Goal: Information Seeking & Learning: Find specific fact

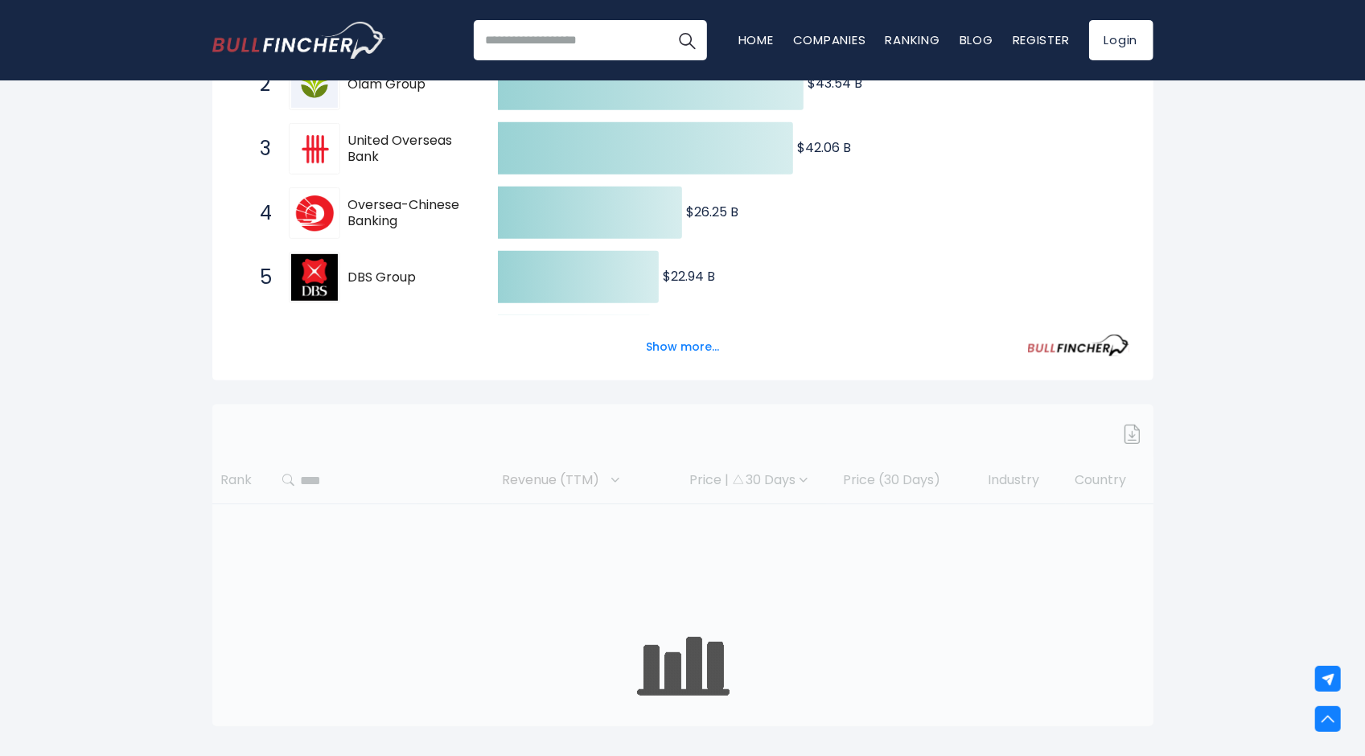
scroll to position [407, 0]
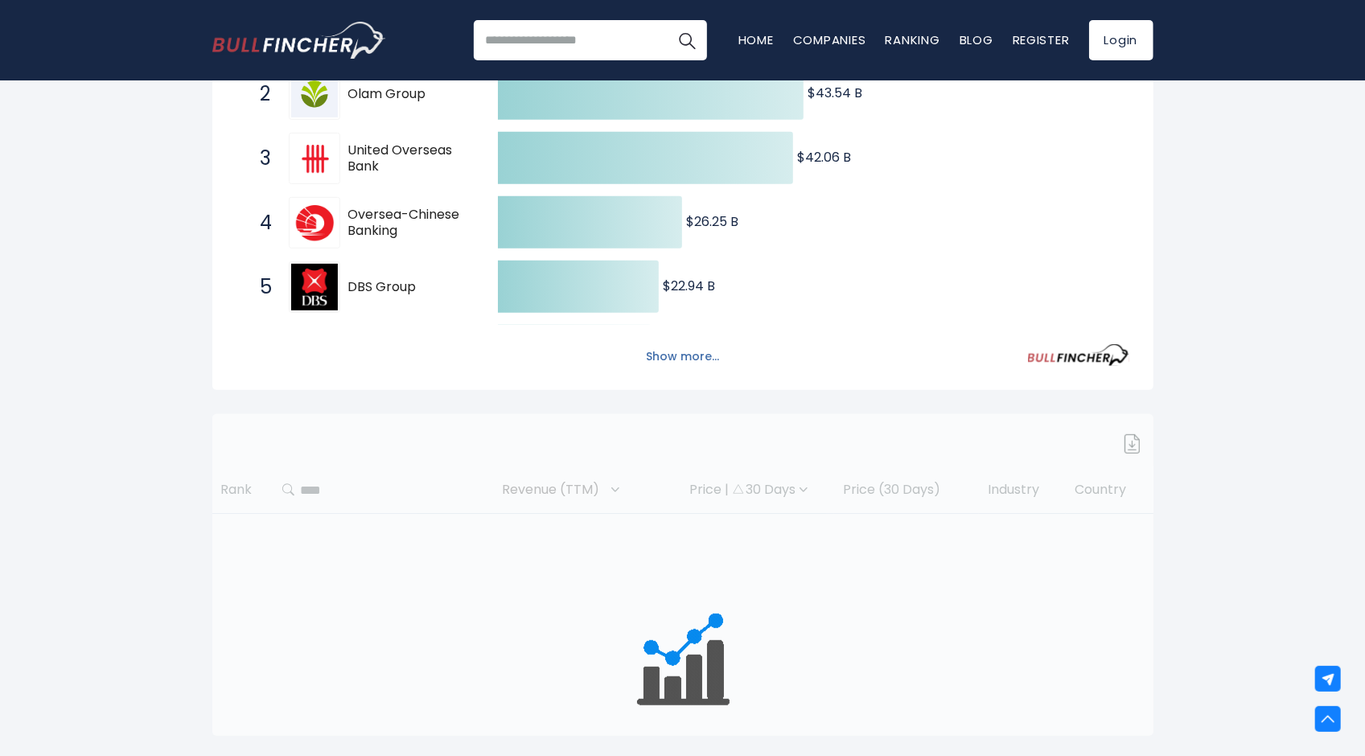
click at [674, 360] on button "Show more..." at bounding box center [682, 356] width 92 height 27
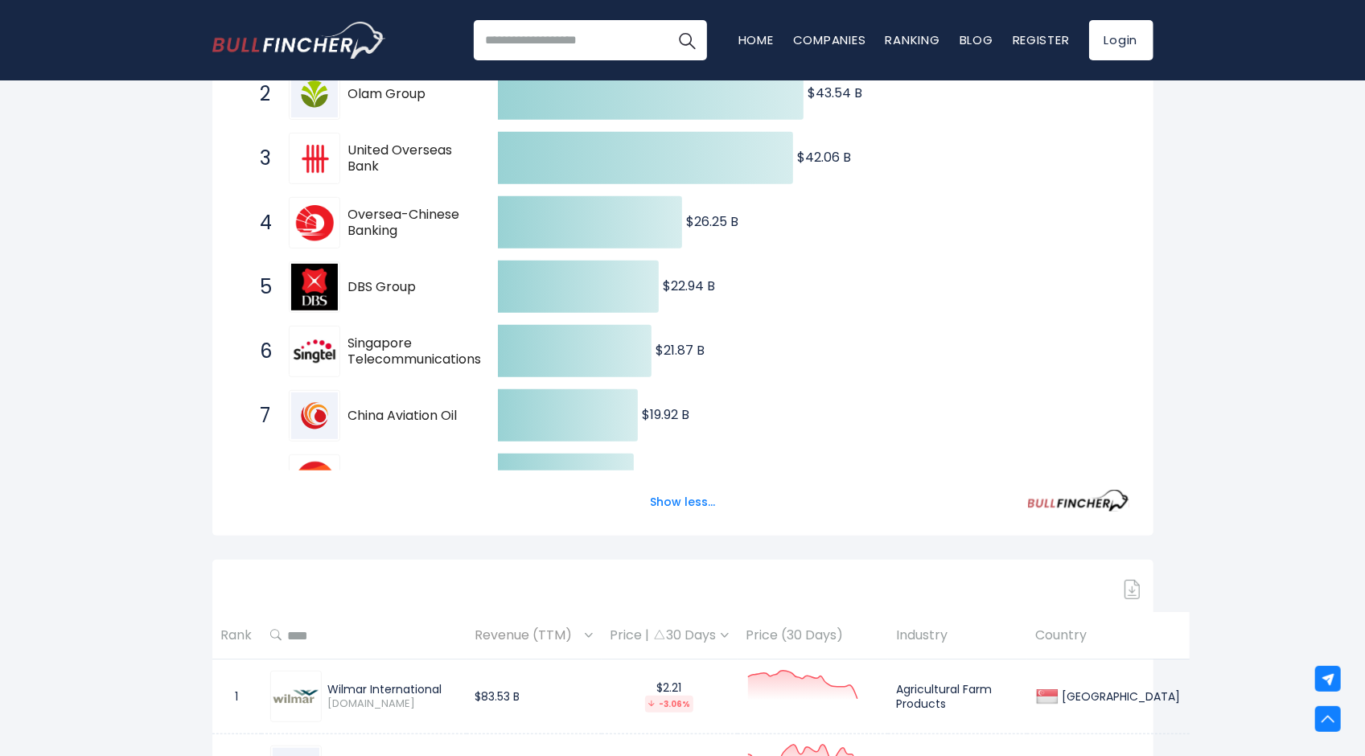
click at [670, 348] on text "$21.87 B ​ $21.87 B" at bounding box center [679, 350] width 49 height 18
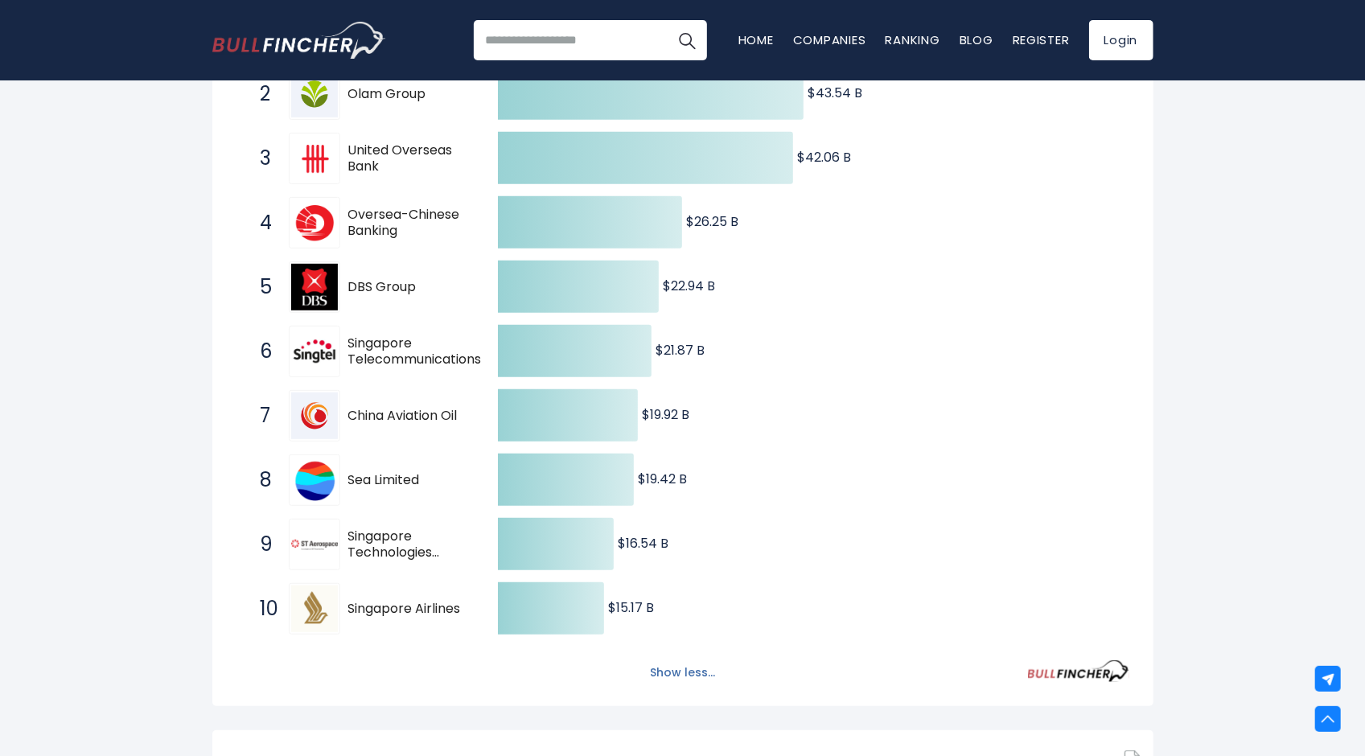
click at [665, 665] on button "Show less..." at bounding box center [682, 673] width 84 height 27
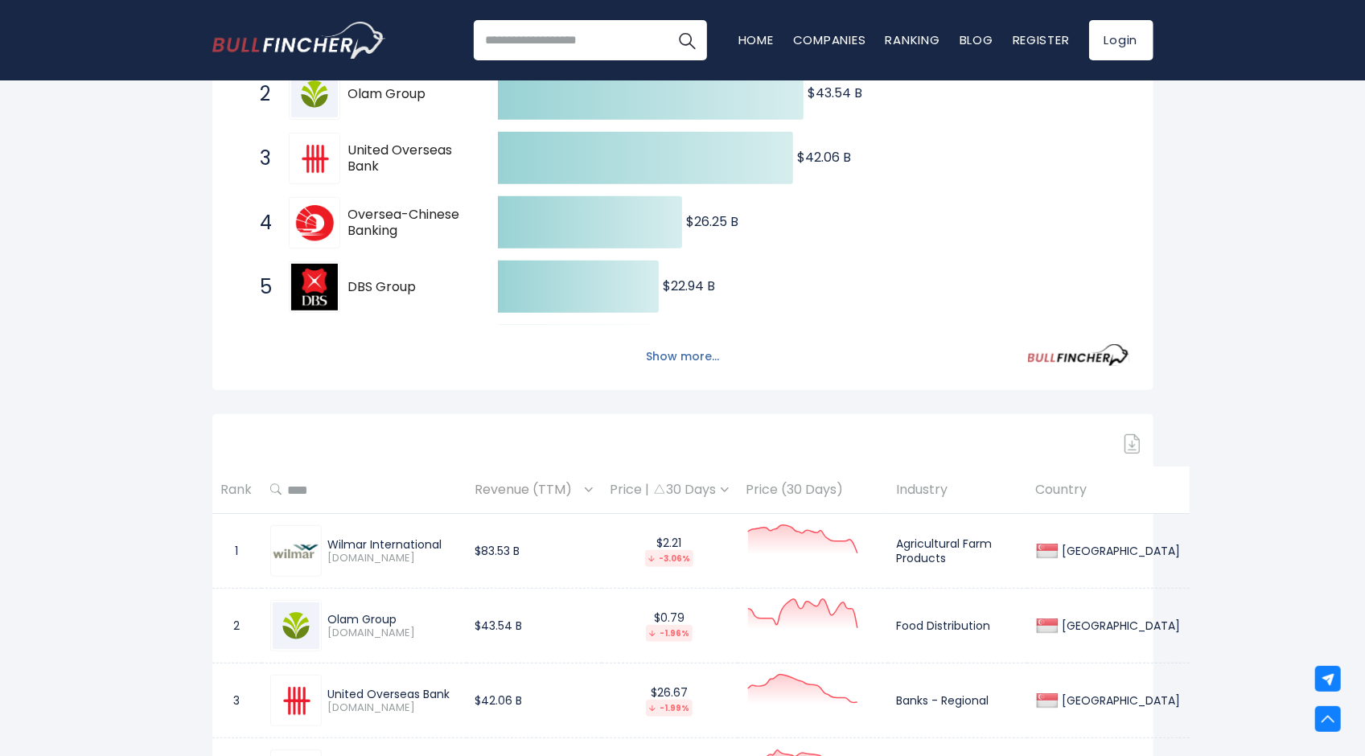
click at [671, 364] on button "Show more..." at bounding box center [682, 356] width 92 height 27
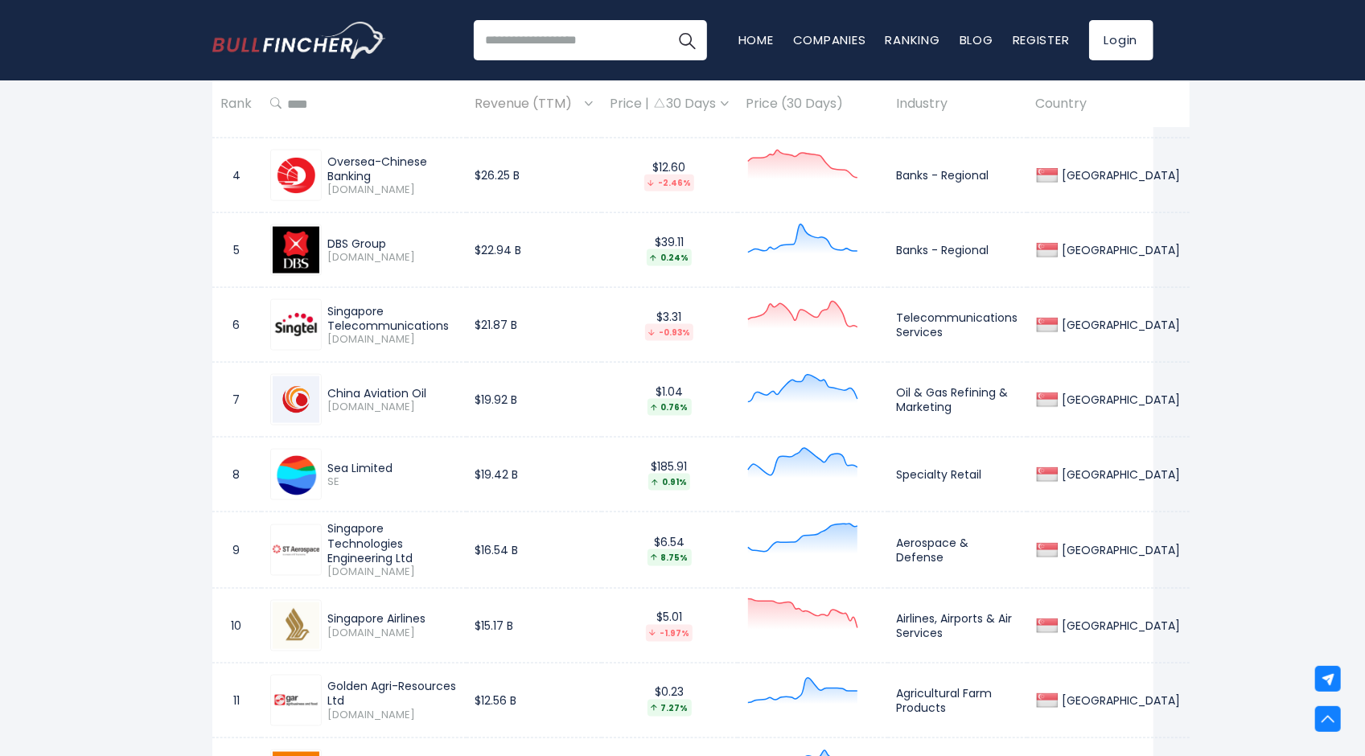
scroll to position [661, 0]
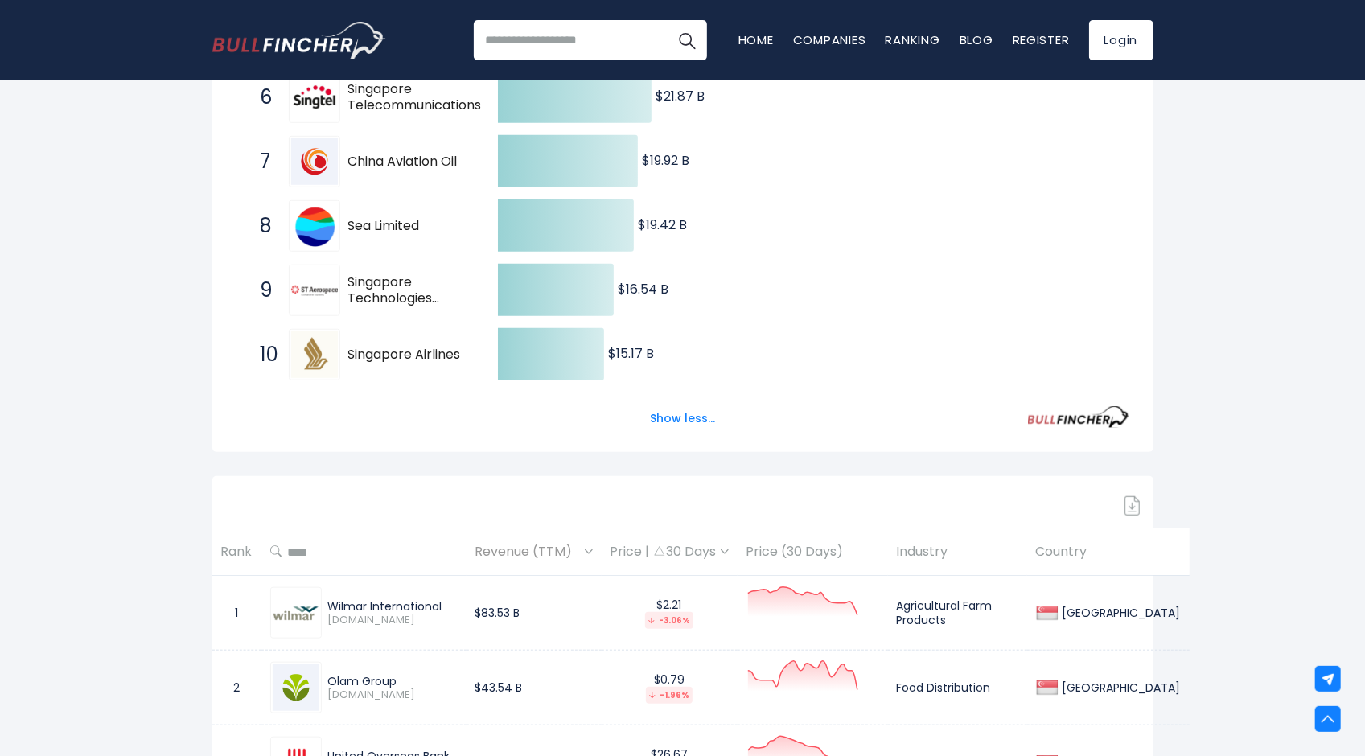
click at [518, 549] on span "Revenue (TTM)" at bounding box center [527, 552] width 105 height 25
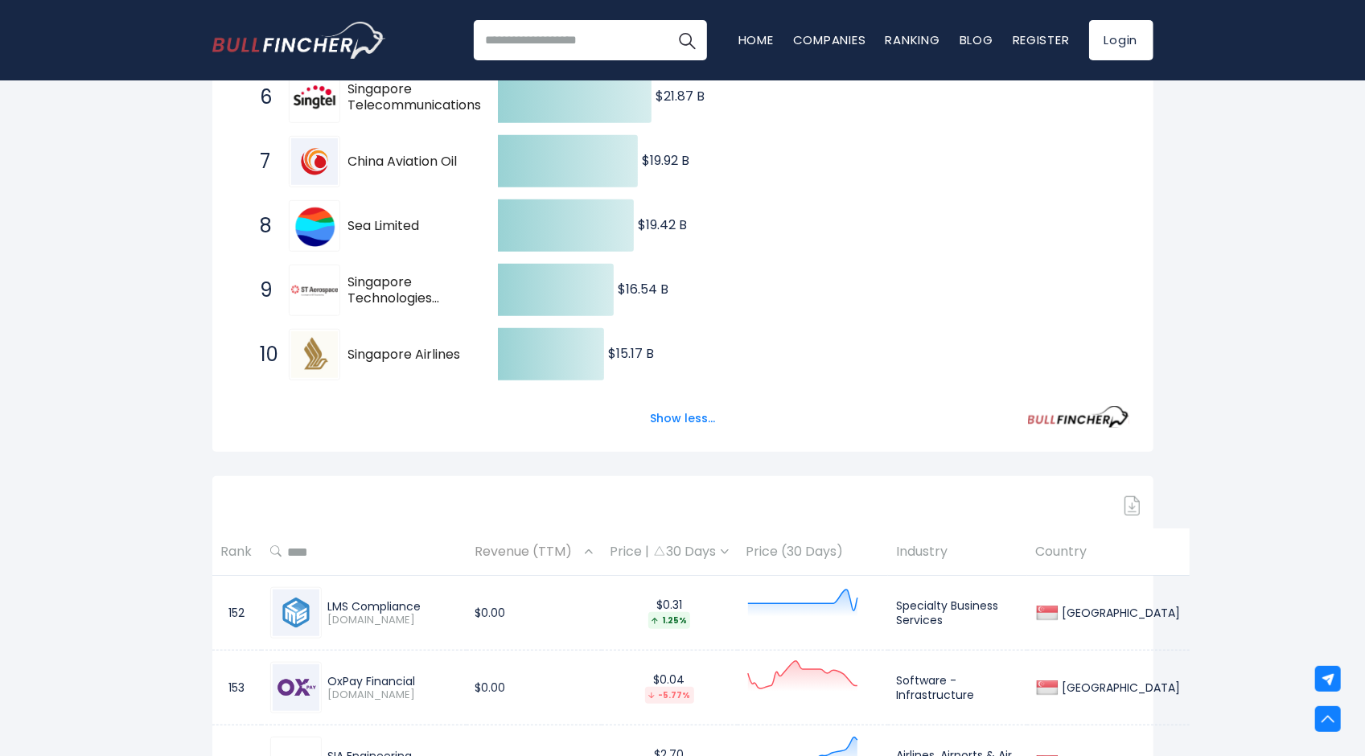
click at [518, 549] on span "Revenue (TTM)" at bounding box center [527, 552] width 105 height 25
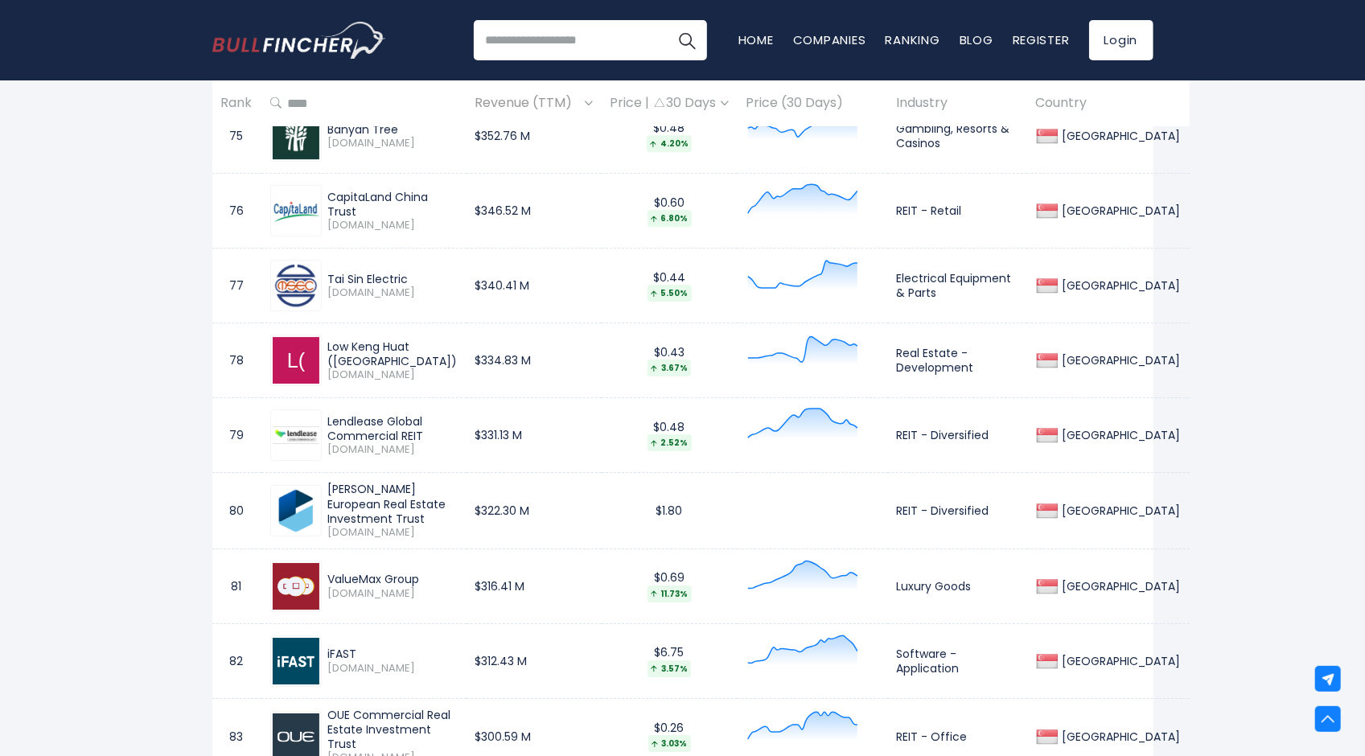
scroll to position [3969, 0]
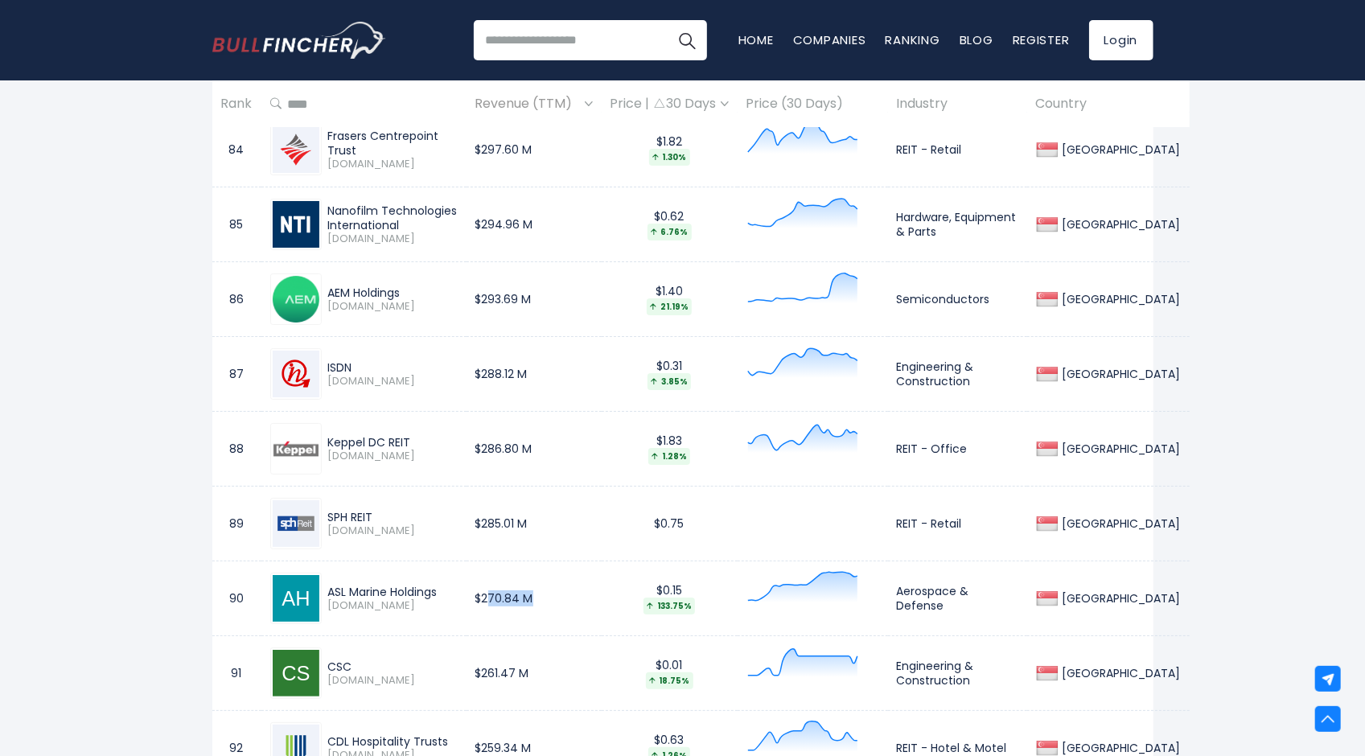
drag, startPoint x: 506, startPoint y: 580, endPoint x: 553, endPoint y: 575, distance: 47.7
click at [553, 575] on td "$270.84 M" at bounding box center [533, 598] width 135 height 75
click at [616, 594] on td "$0.15 133.75%" at bounding box center [670, 598] width 136 height 75
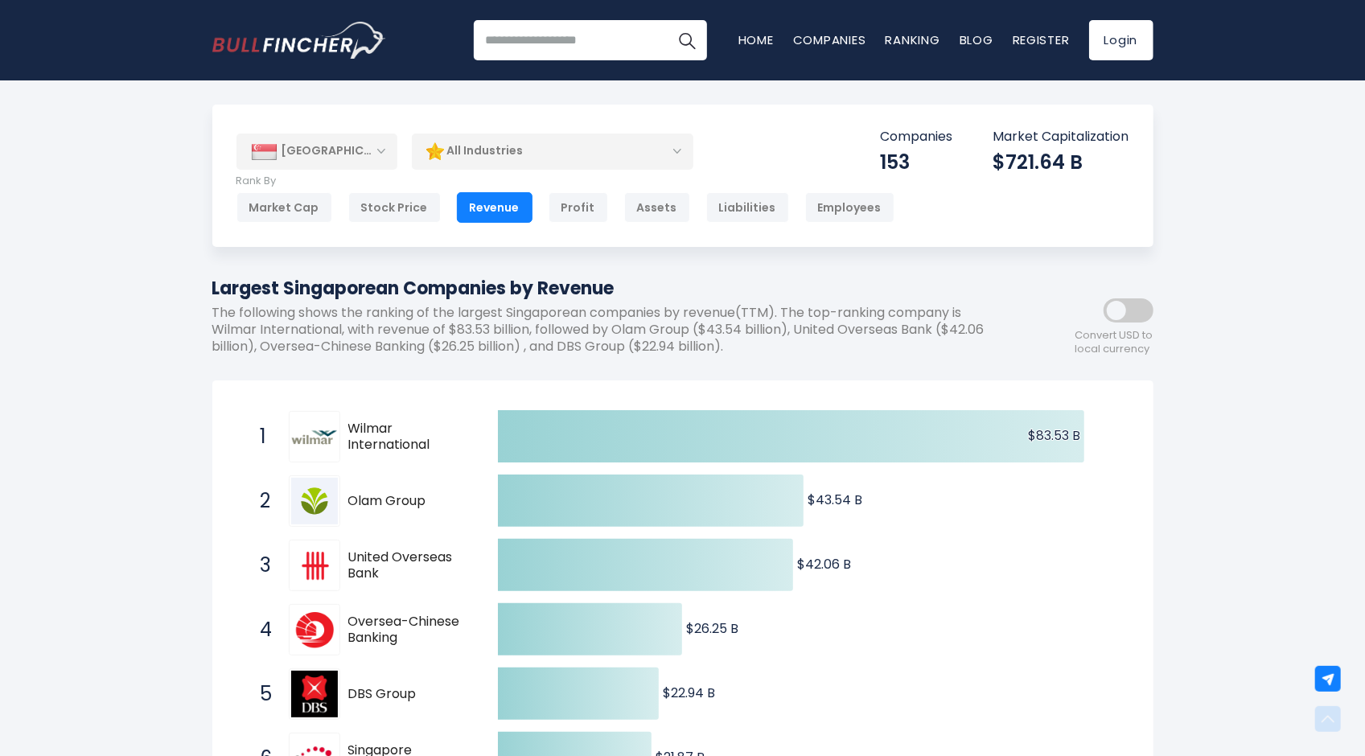
scroll to position [661, 0]
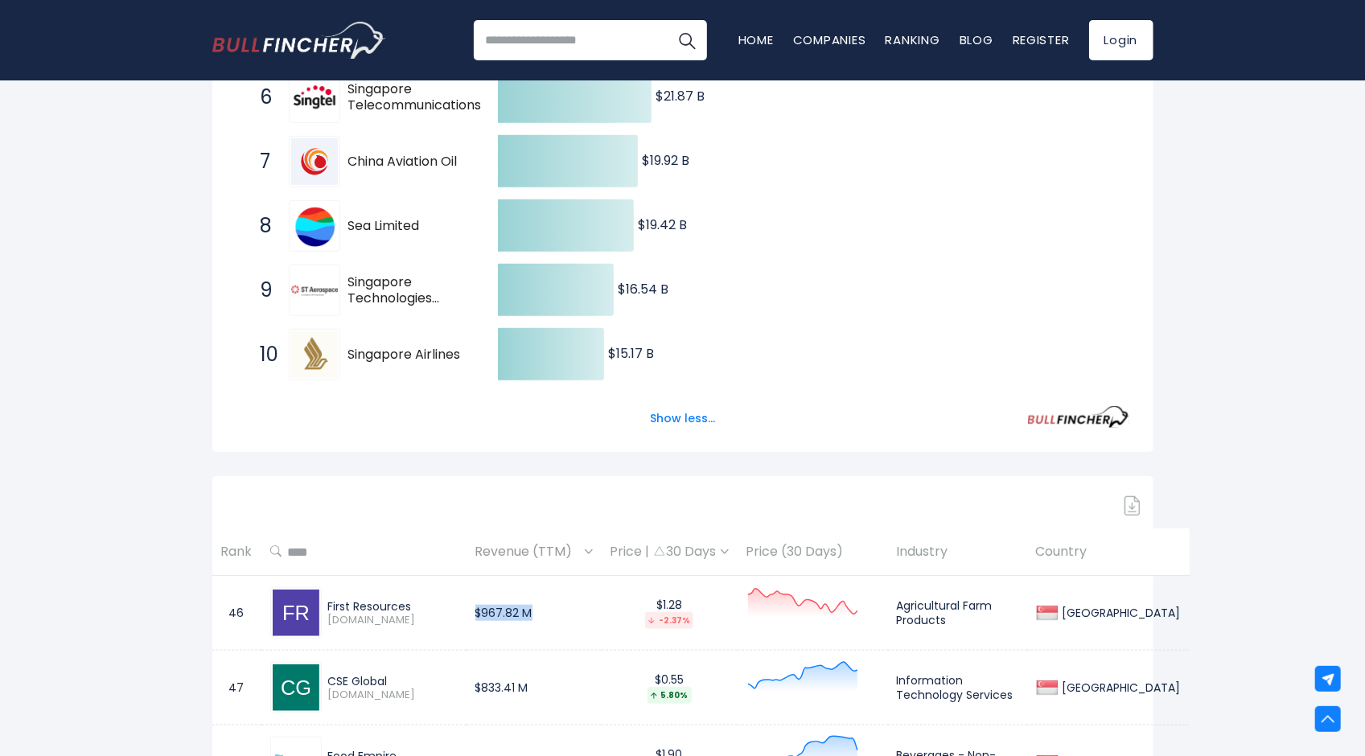
drag, startPoint x: 492, startPoint y: 602, endPoint x: 568, endPoint y: 602, distance: 75.6
click at [561, 602] on td "$967.82 M" at bounding box center [533, 613] width 135 height 75
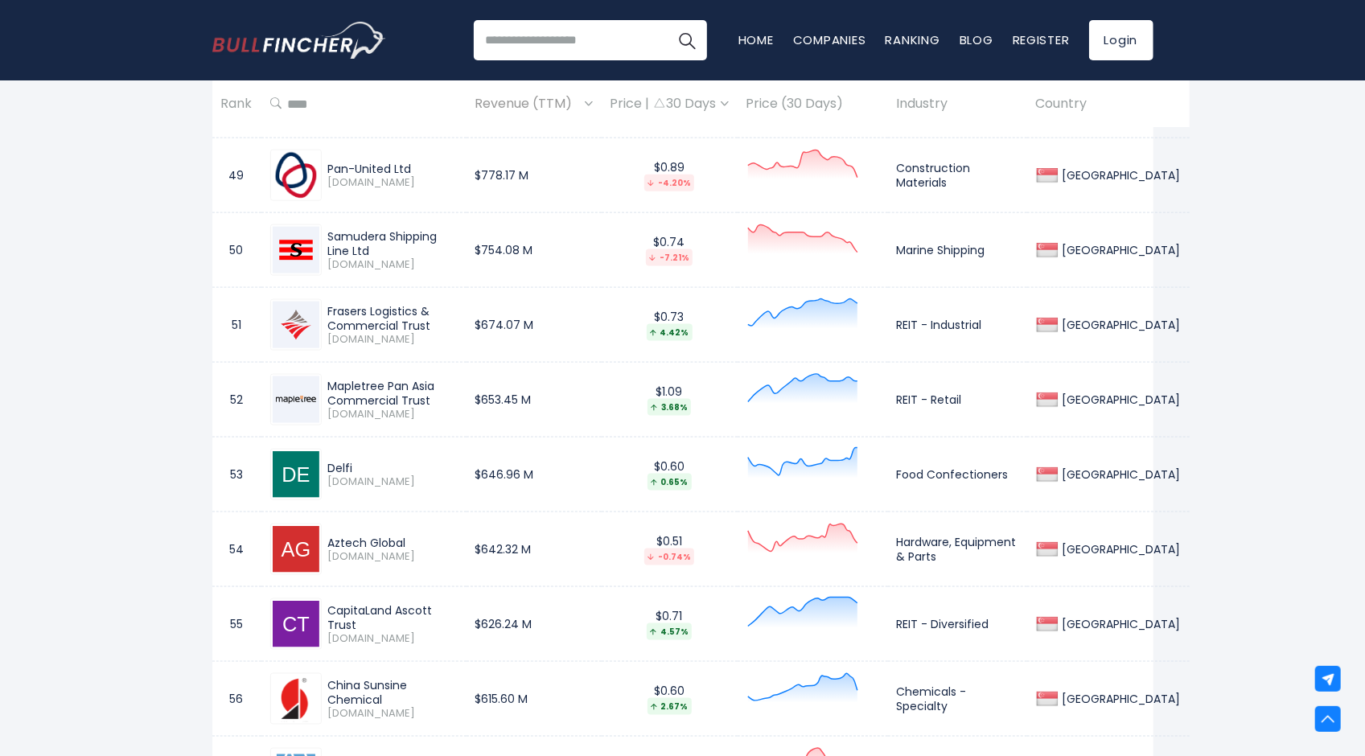
scroll to position [1984, 0]
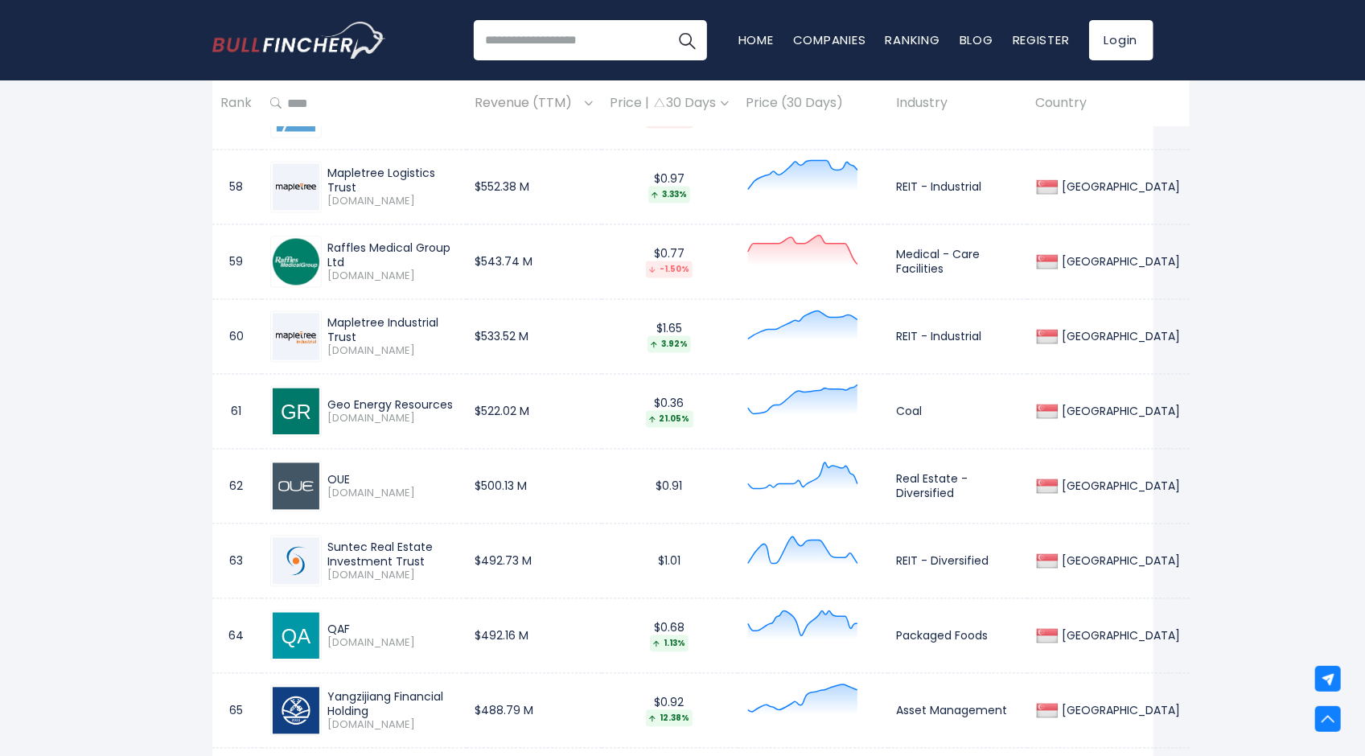
drag, startPoint x: 546, startPoint y: 561, endPoint x: 471, endPoint y: 561, distance: 74.8
click at [471, 561] on tr "63 Suntec Real Estate Investment Trust [DOMAIN_NAME] $492.73 M $1.01 REIT - Div…" at bounding box center [700, 561] width 977 height 75
click at [571, 569] on td "$492.73 M" at bounding box center [533, 561] width 135 height 75
drag, startPoint x: 573, startPoint y: 557, endPoint x: 479, endPoint y: 549, distance: 93.7
click at [479, 549] on tr "63 Suntec Real Estate Investment Trust [DOMAIN_NAME] $492.73 M $1.01 REIT - Div…" at bounding box center [700, 561] width 977 height 75
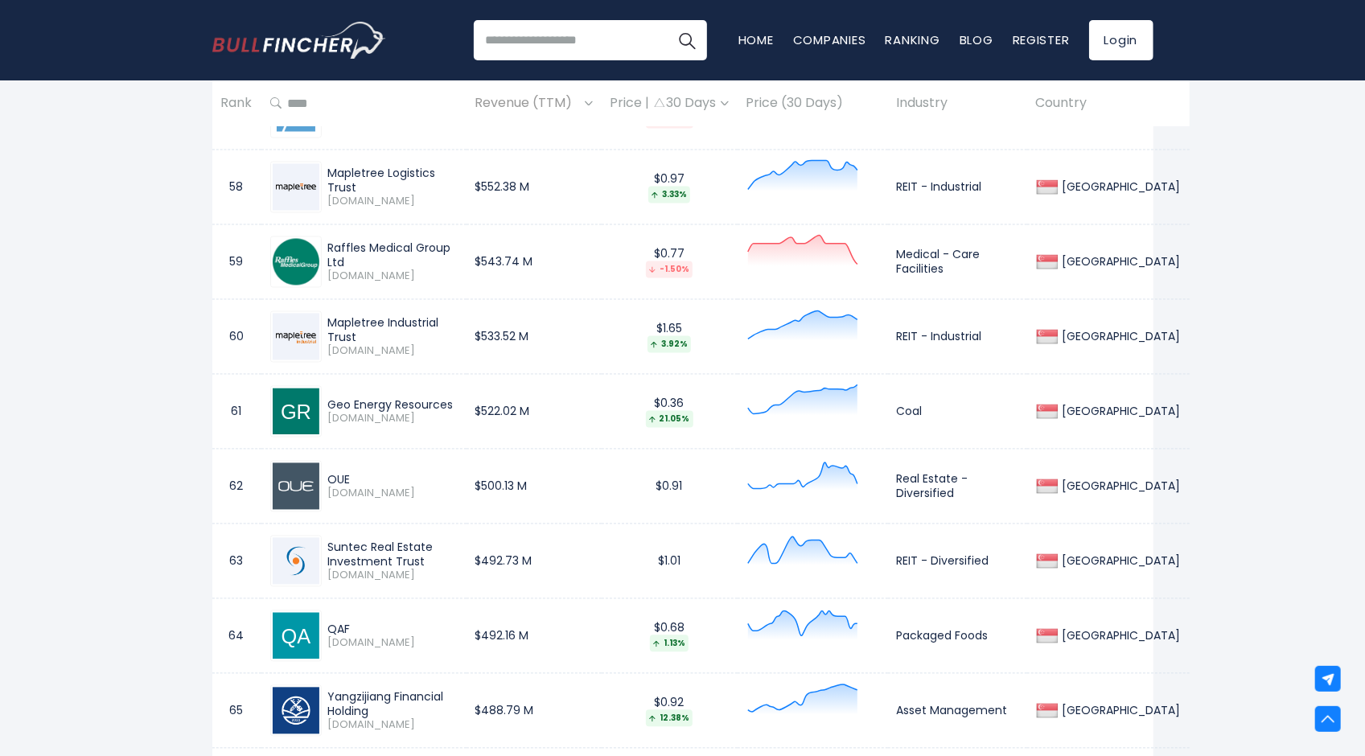
click at [466, 549] on td "Suntec Real Estate Investment Trust [DOMAIN_NAME]" at bounding box center [363, 561] width 205 height 75
drag, startPoint x: 495, startPoint y: 474, endPoint x: 567, endPoint y: 483, distance: 73.0
click at [567, 483] on td "$500.13 M" at bounding box center [533, 487] width 135 height 75
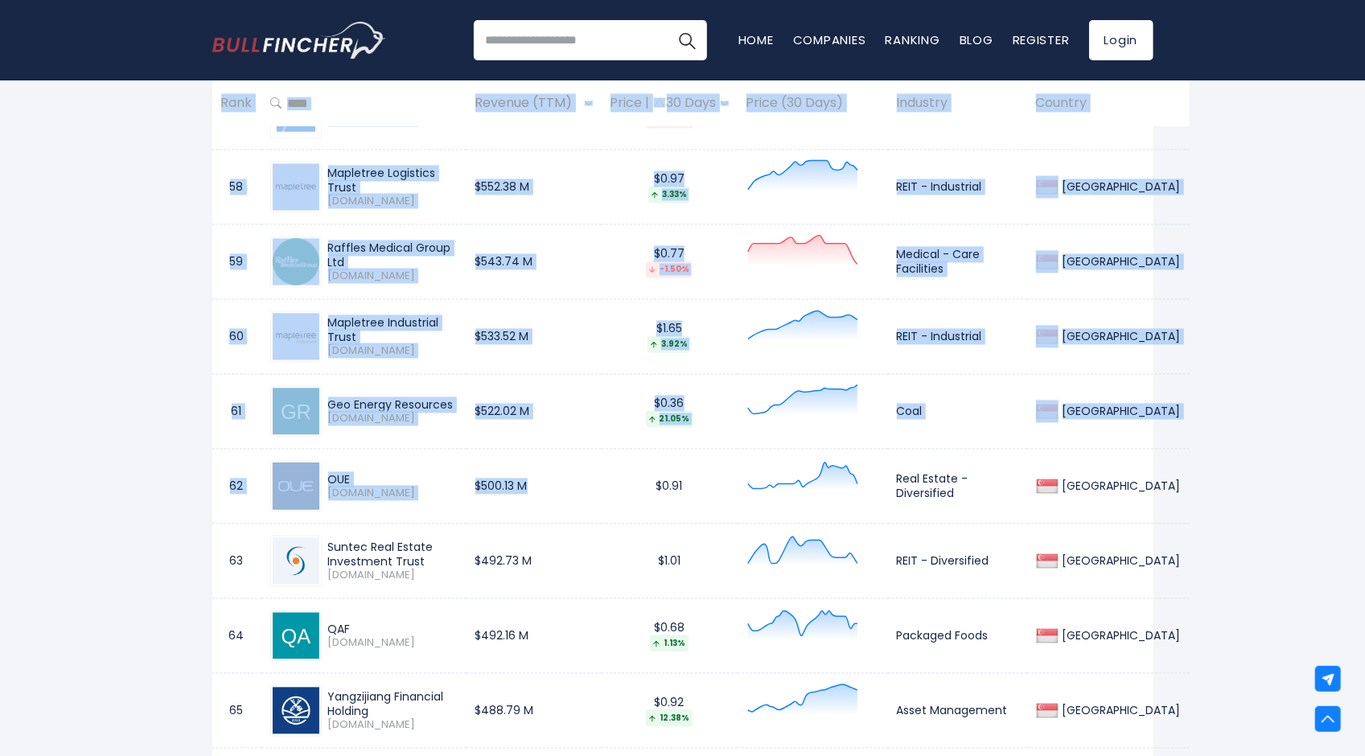
drag, startPoint x: 594, startPoint y: 494, endPoint x: 1239, endPoint y: 586, distance: 650.7
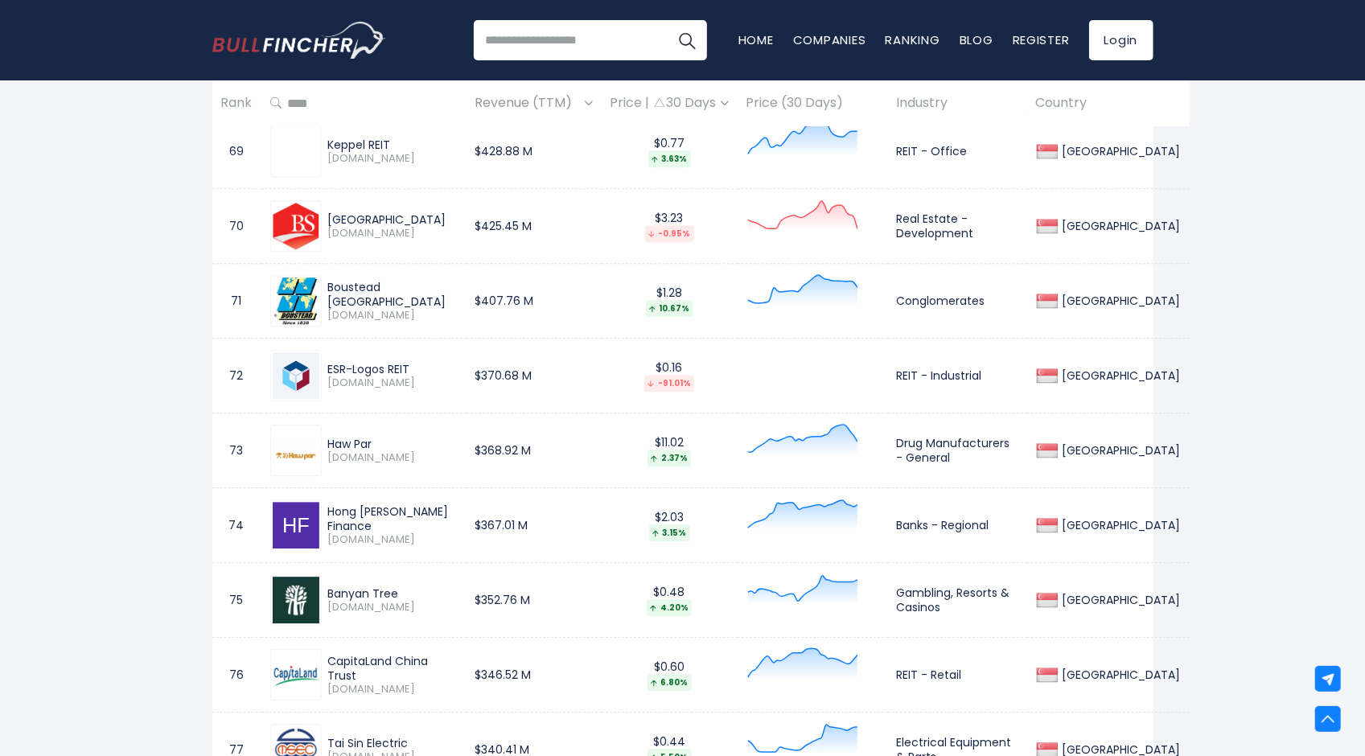
scroll to position [0, 0]
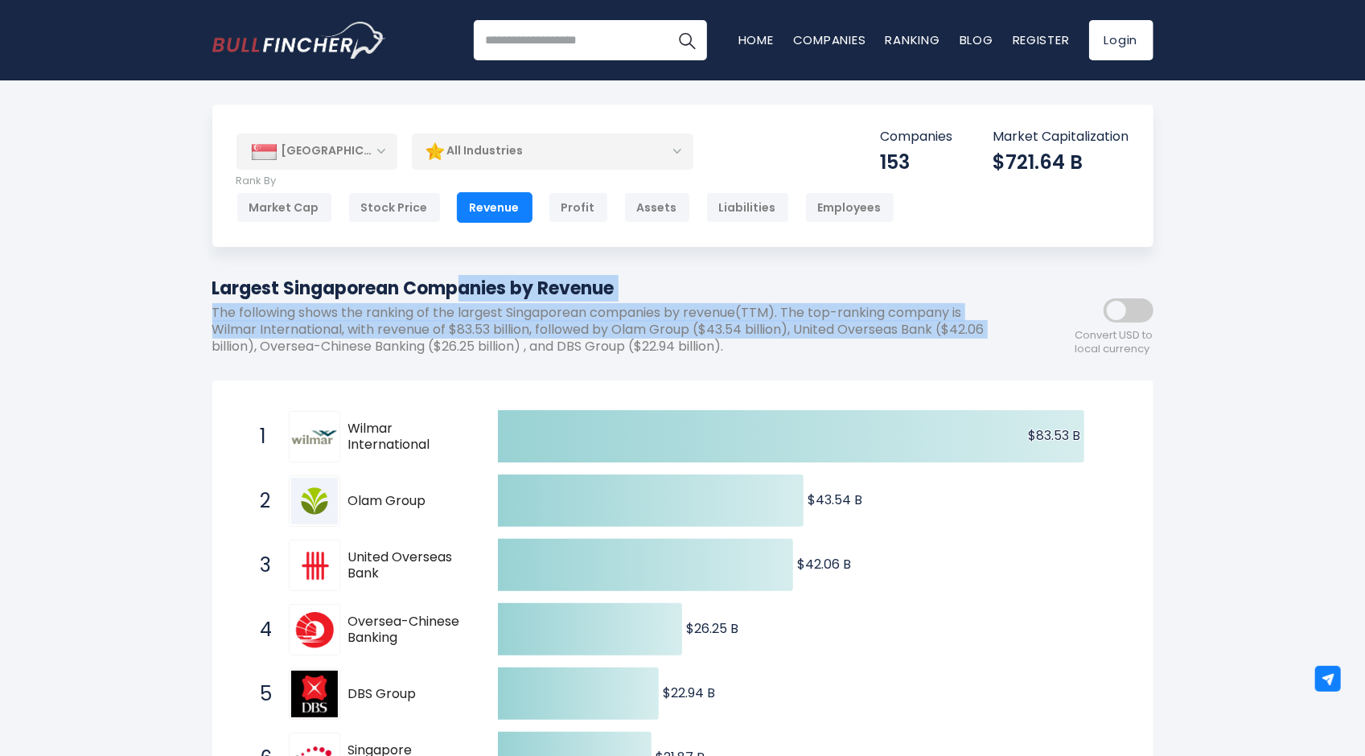
drag, startPoint x: 100, startPoint y: 351, endPoint x: 183, endPoint y: 297, distance: 99.3
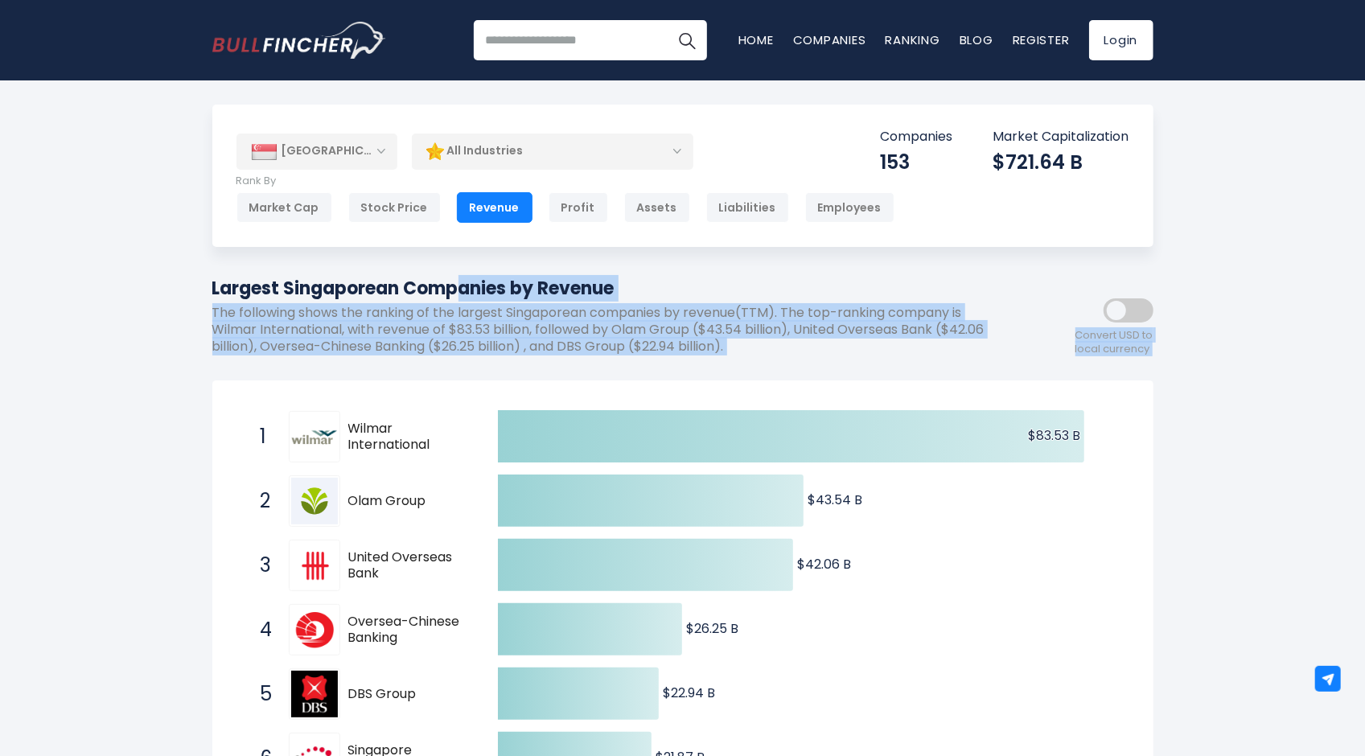
drag, startPoint x: 151, startPoint y: 277, endPoint x: 1112, endPoint y: 372, distance: 965.1
